Goal: Check status: Check status

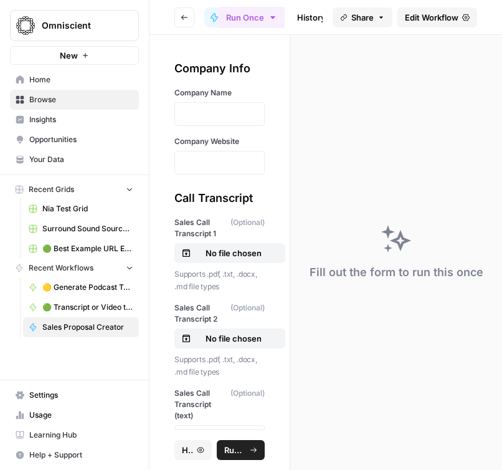
click at [307, 17] on link "History" at bounding box center [312, 17] width 44 height 20
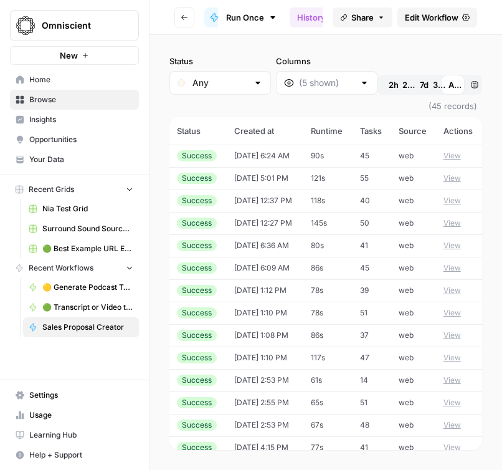
click at [259, 151] on td "[DATE] 6:24 AM" at bounding box center [265, 156] width 77 height 22
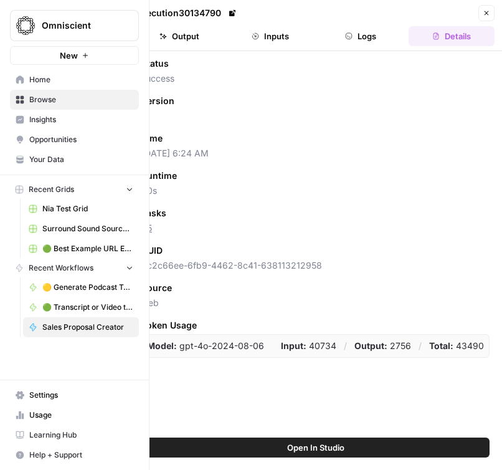
click at [188, 25] on header "Execution 30134790 Close Output Inputs Logs Details" at bounding box center [315, 25] width 373 height 51
click at [188, 34] on button "Output" at bounding box center [179, 36] width 86 height 20
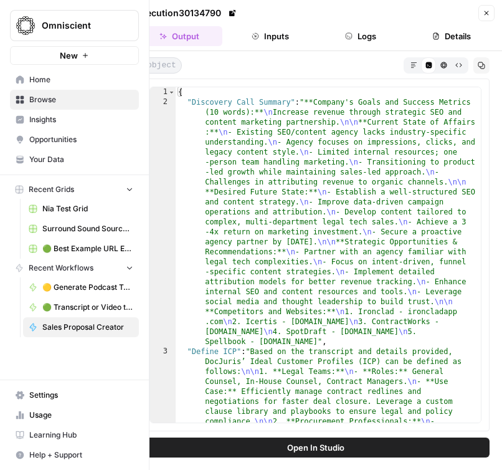
click at [404, 69] on div "Markdown Code Editor HTML Viewer Raw Output Copy" at bounding box center [447, 65] width 86 height 16
click at [409, 68] on button "Markdown" at bounding box center [413, 64] width 15 height 15
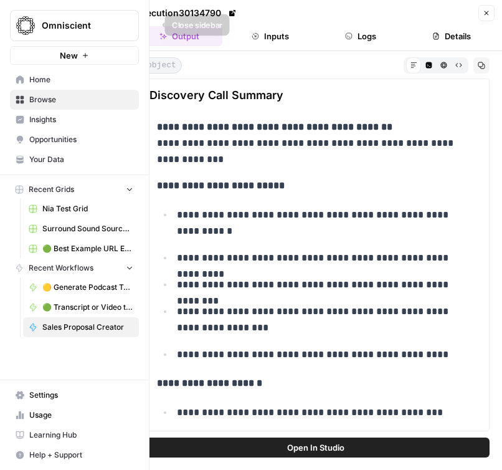
click at [150, 24] on icon "button" at bounding box center [151, 25] width 9 height 9
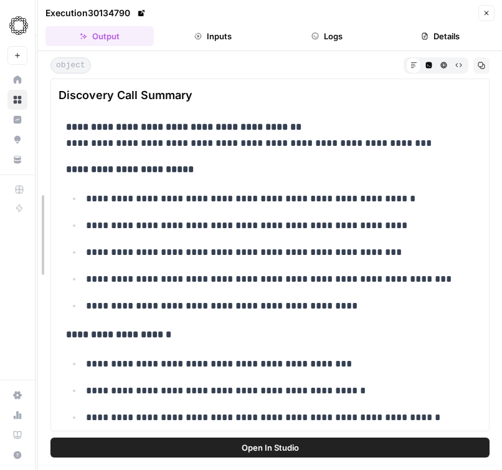
drag, startPoint x: 131, startPoint y: 206, endPoint x: 29, endPoint y: 206, distance: 102.2
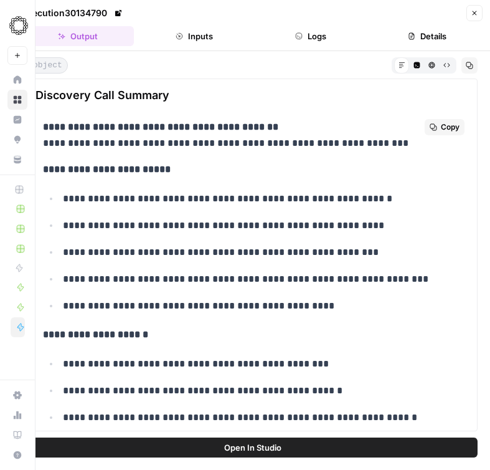
click at [280, 265] on ul "**********" at bounding box center [252, 252] width 419 height 124
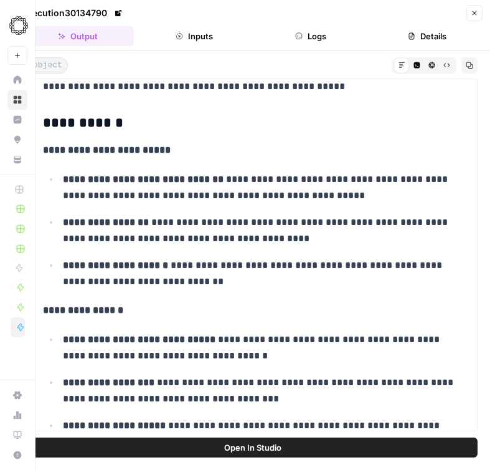
scroll to position [1706, 0]
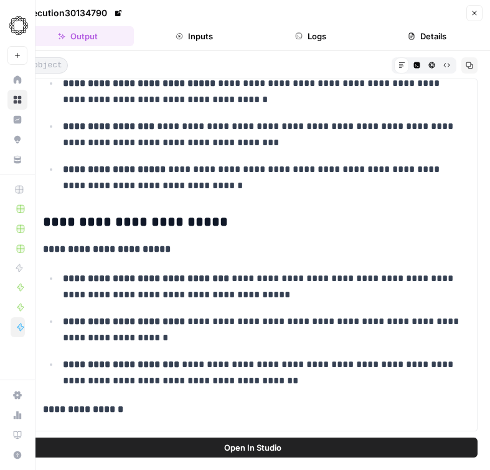
click at [174, 42] on button "Inputs" at bounding box center [195, 36] width 112 height 20
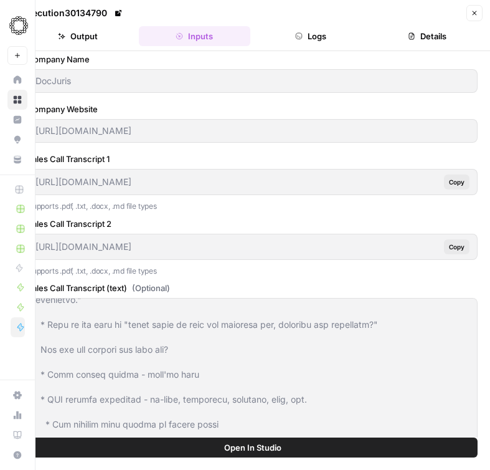
scroll to position [3, 0]
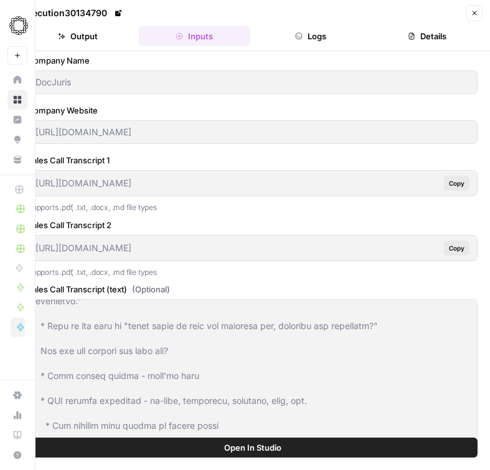
click at [460, 184] on span "Copy" at bounding box center [457, 183] width 16 height 10
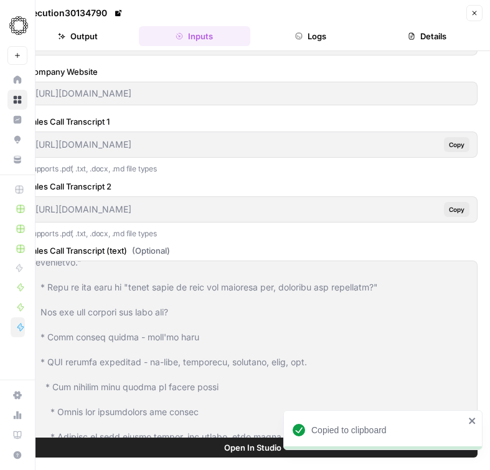
scroll to position [44, 0]
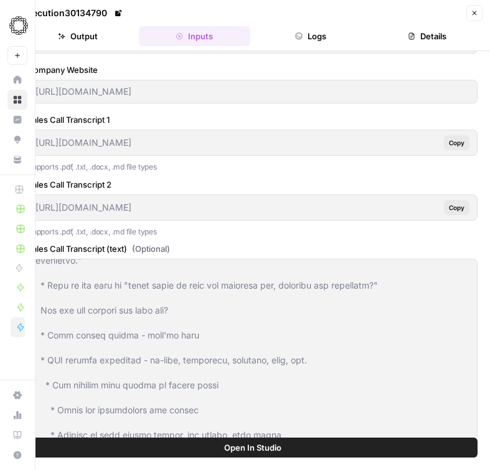
click at [225, 242] on label "Sales Call Transcript (text) (Optional)" at bounding box center [252, 248] width 450 height 12
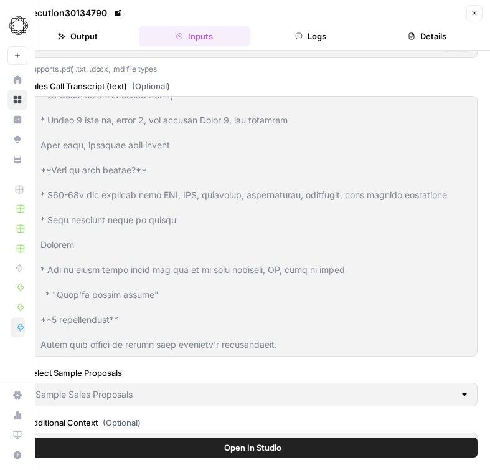
scroll to position [261, 0]
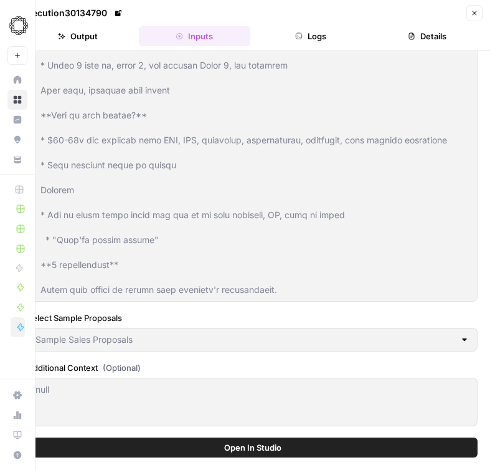
click at [265, 444] on span "Open In Studio" at bounding box center [252, 447] width 57 height 12
click at [74, 39] on button "Output" at bounding box center [78, 36] width 112 height 20
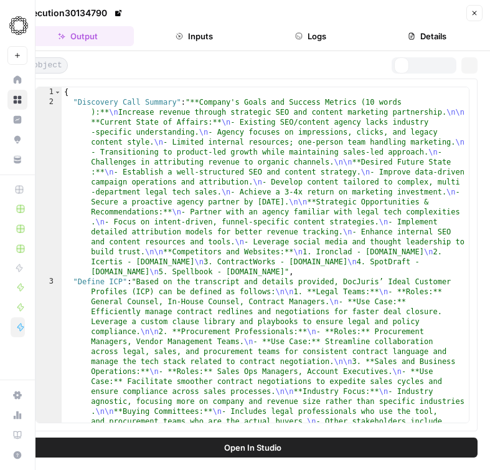
scroll to position [0, 0]
click at [395, 64] on button "Markdown" at bounding box center [401, 64] width 15 height 15
